Goal: Information Seeking & Learning: Learn about a topic

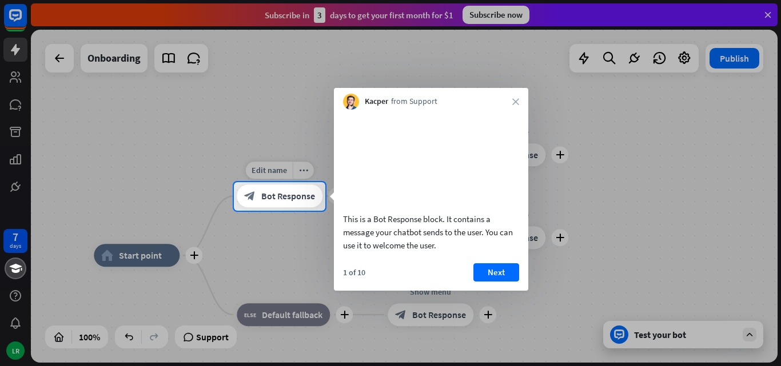
click at [287, 199] on span "Bot Response" at bounding box center [288, 196] width 54 height 11
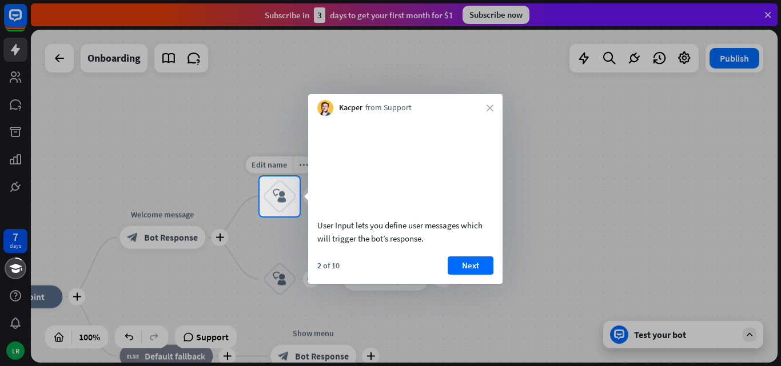
click at [285, 202] on icon "block_user_input" at bounding box center [280, 197] width 14 height 14
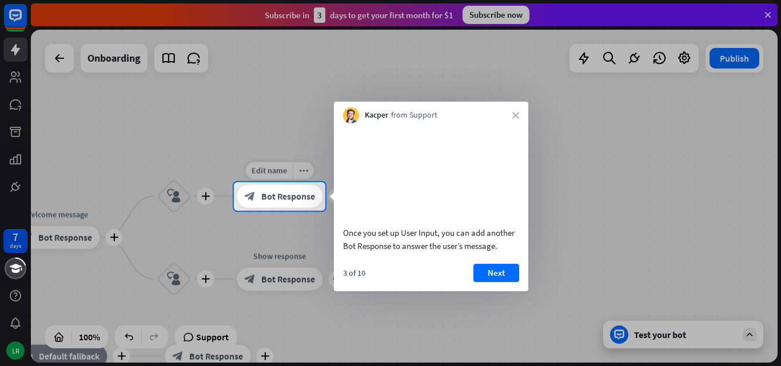
click at [298, 203] on div "block_bot_response Bot Response" at bounding box center [280, 196] width 86 height 23
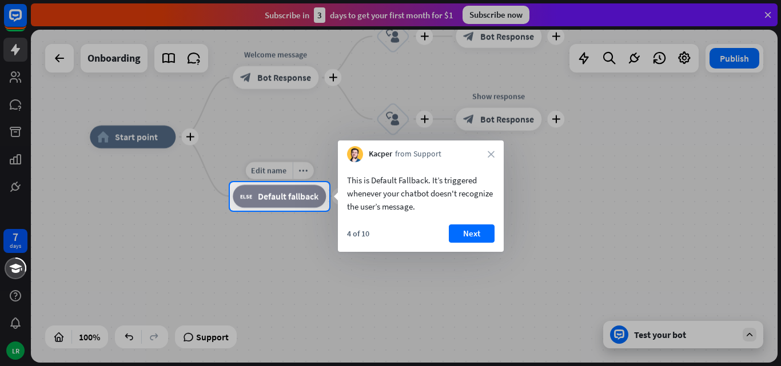
click at [309, 204] on div "block_fallback Default fallback" at bounding box center [279, 196] width 93 height 23
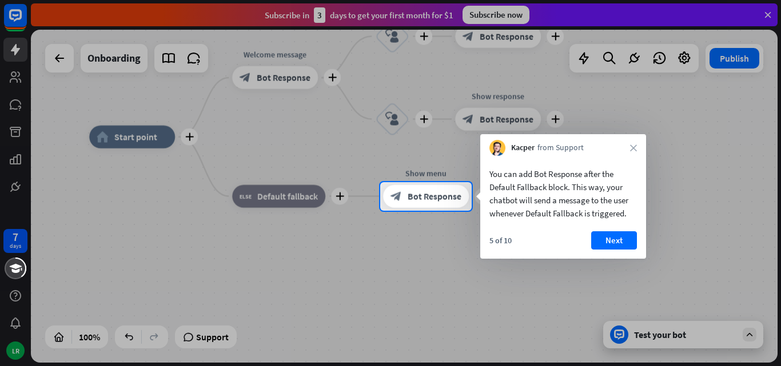
click at [308, 202] on div at bounding box center [190, 196] width 380 height 29
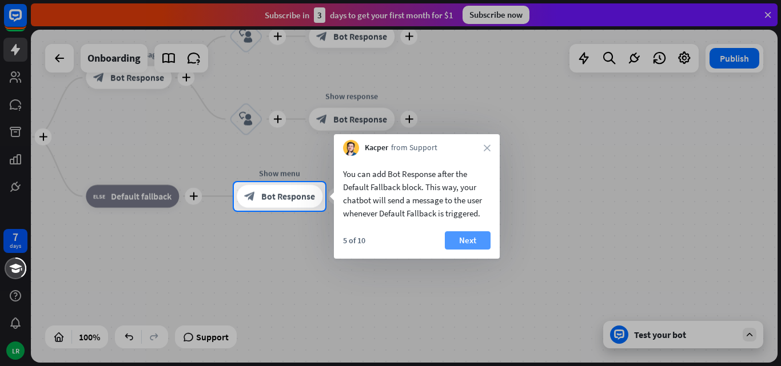
click at [460, 245] on button "Next" at bounding box center [468, 240] width 46 height 18
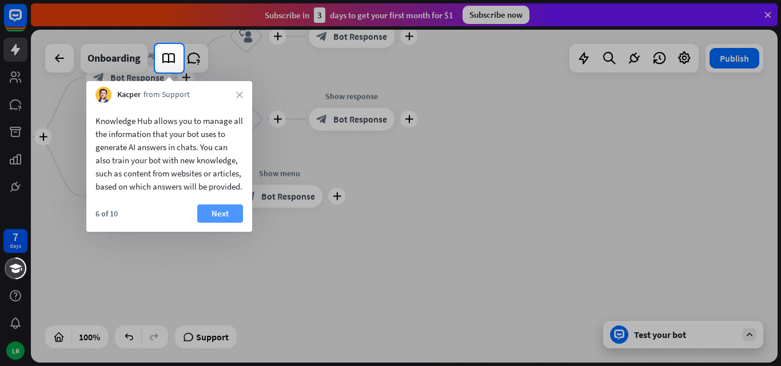
click at [215, 222] on button "Next" at bounding box center [220, 214] width 46 height 18
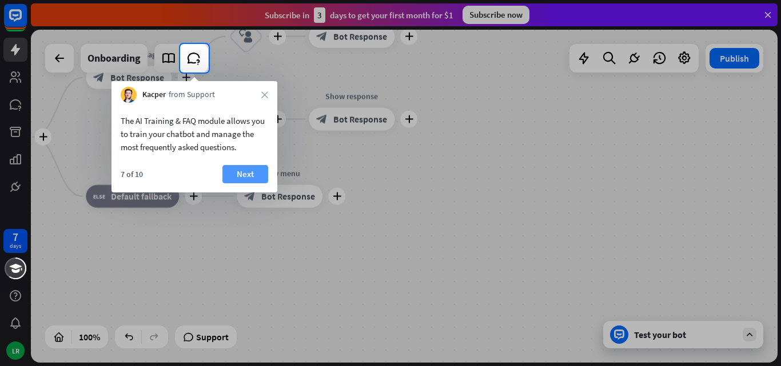
click at [257, 181] on button "Next" at bounding box center [245, 174] width 46 height 18
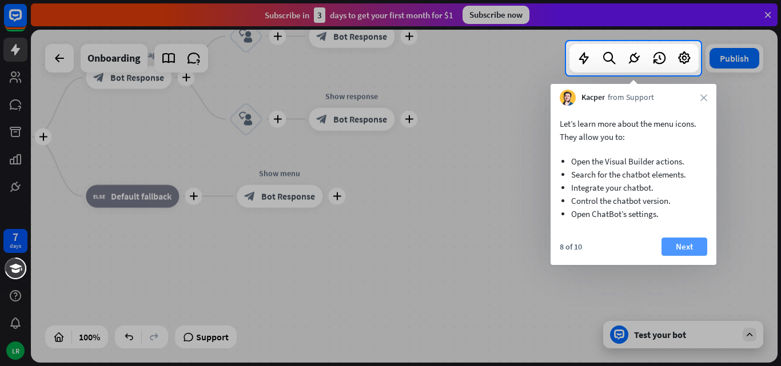
click at [680, 248] on button "Next" at bounding box center [684, 247] width 46 height 18
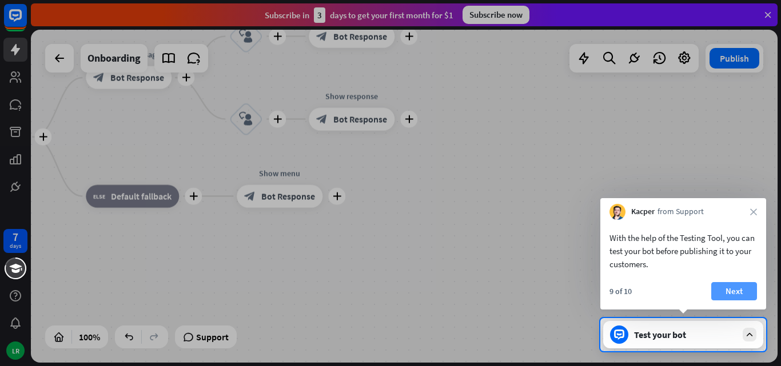
click at [725, 288] on button "Next" at bounding box center [734, 291] width 46 height 18
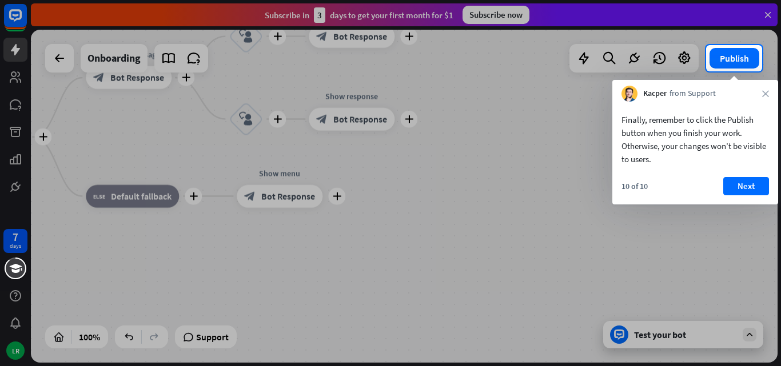
click at [734, 195] on div "10 of 10 Next" at bounding box center [695, 190] width 166 height 27
click at [739, 181] on button "Next" at bounding box center [746, 186] width 46 height 18
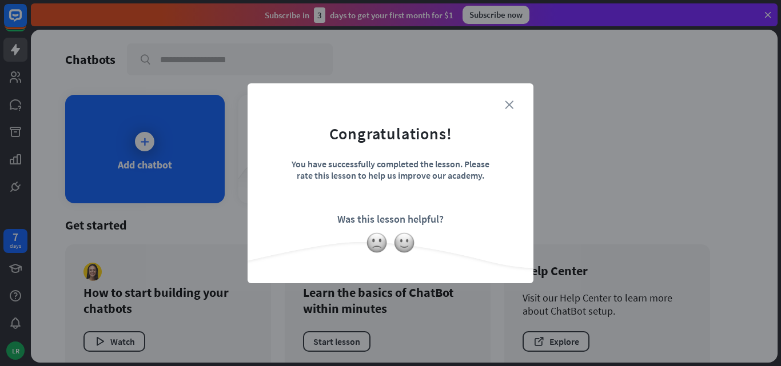
click at [507, 104] on icon "close" at bounding box center [509, 105] width 9 height 9
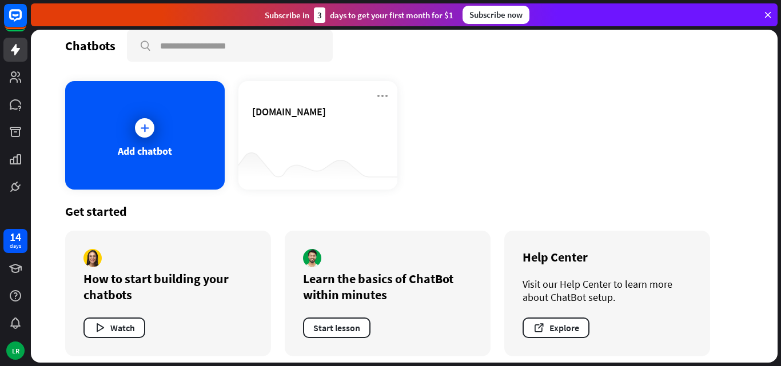
scroll to position [21, 0]
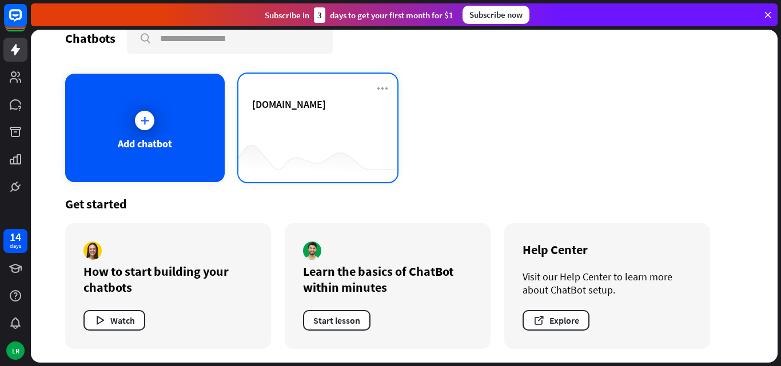
click at [305, 151] on div at bounding box center [317, 160] width 159 height 44
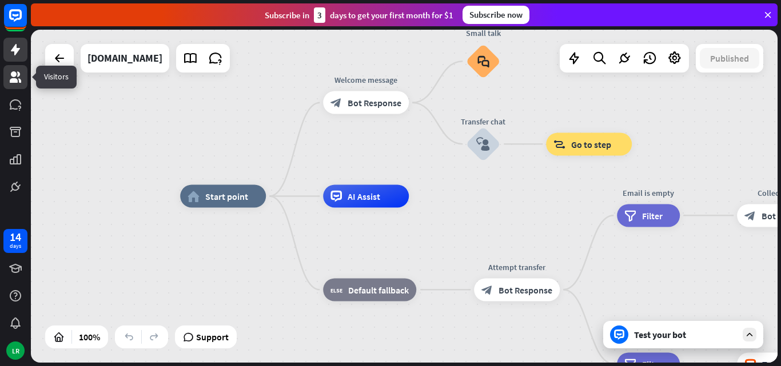
click at [15, 84] on link at bounding box center [15, 77] width 24 height 24
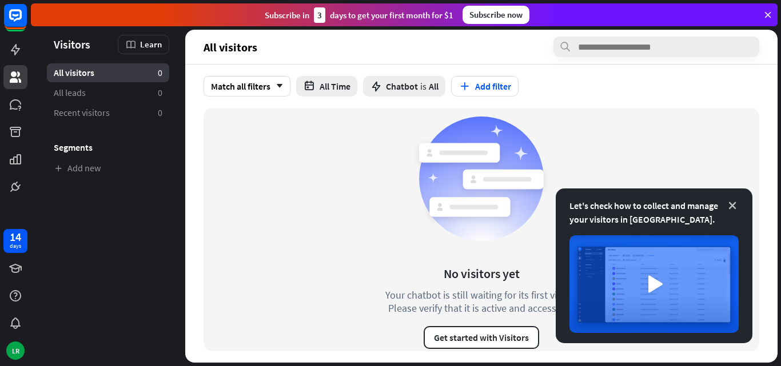
click at [731, 205] on icon at bounding box center [731, 205] width 11 height 11
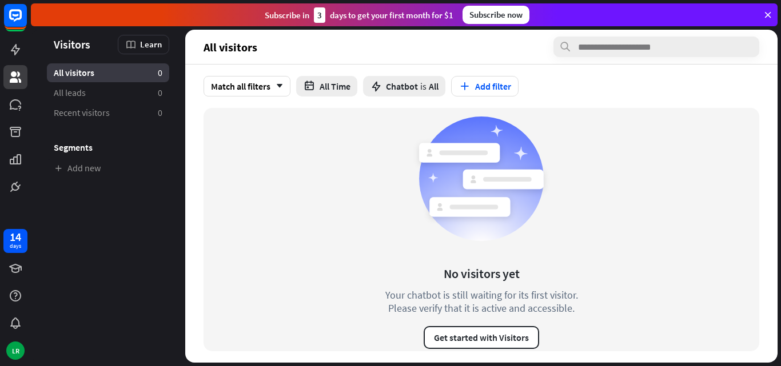
click at [336, 193] on div "No visitors yet Your chatbot is still waiting for its first visitor. Please ver…" at bounding box center [480, 229] width 555 height 243
click at [92, 105] on link "Recent visitors 0" at bounding box center [108, 112] width 122 height 19
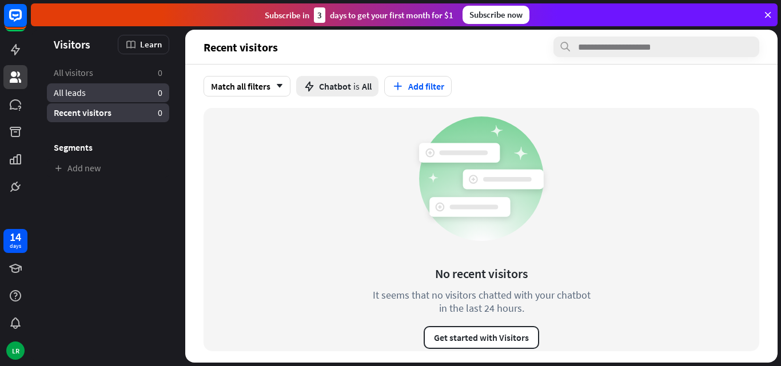
click at [106, 95] on link "All leads 0" at bounding box center [108, 92] width 122 height 19
